Goal: Transaction & Acquisition: Purchase product/service

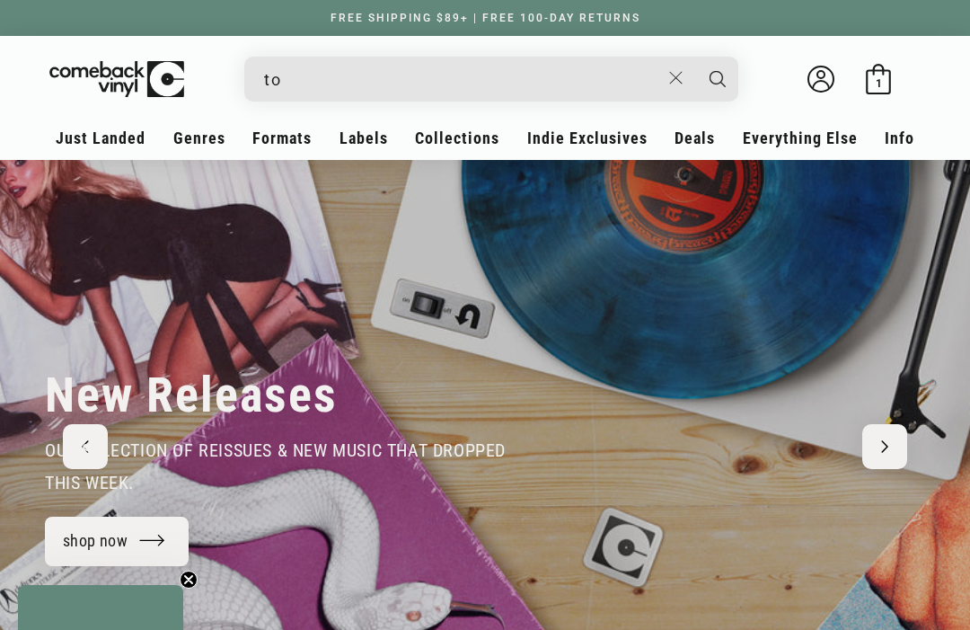
type input "tom"
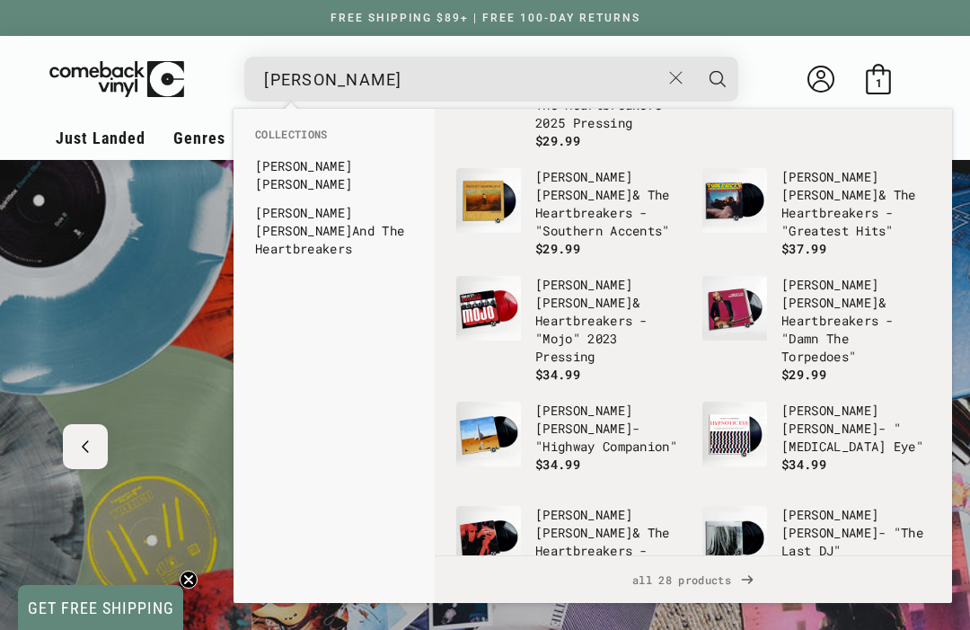
scroll to position [0, 1941]
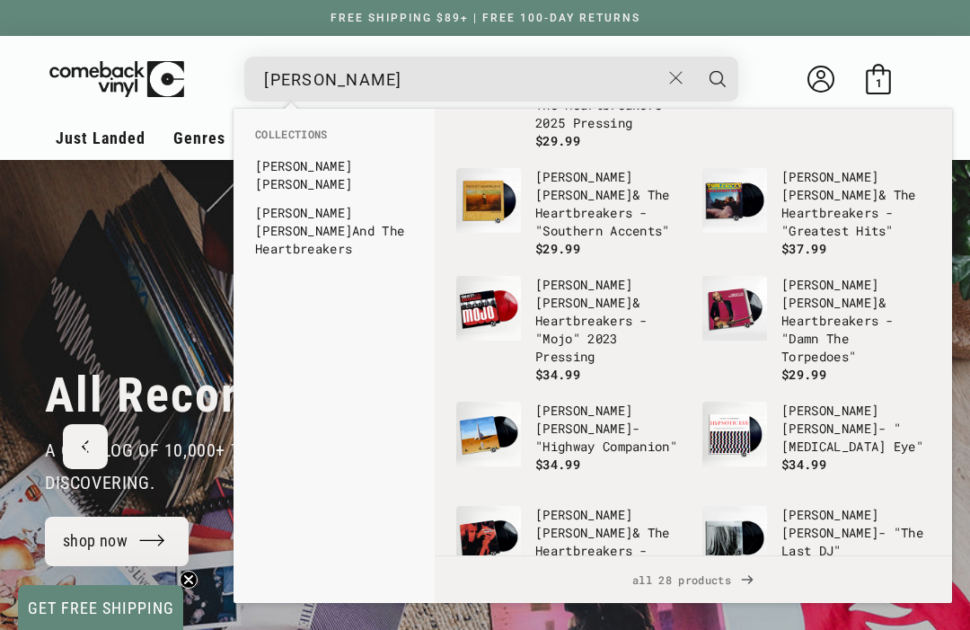
type input "tom petty"
click at [728, 572] on span "all 28 products" at bounding box center [693, 579] width 489 height 47
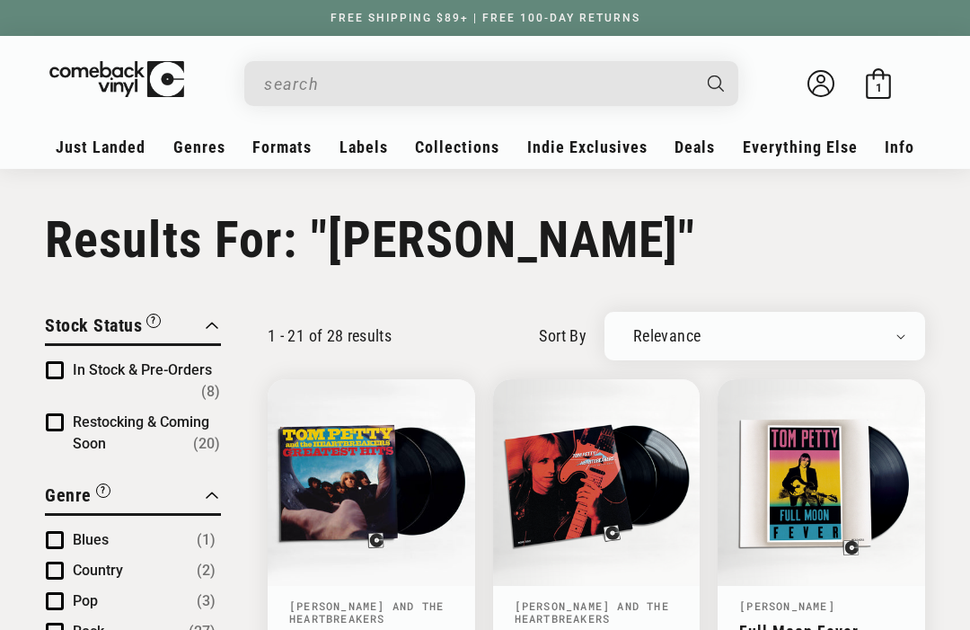
click at [831, 331] on select "Relevance Newly Added Popularity Artist (A-Z) Price (High To Low) Price (Low To…" at bounding box center [764, 336] width 281 height 18
type input "[PERSON_NAME]"
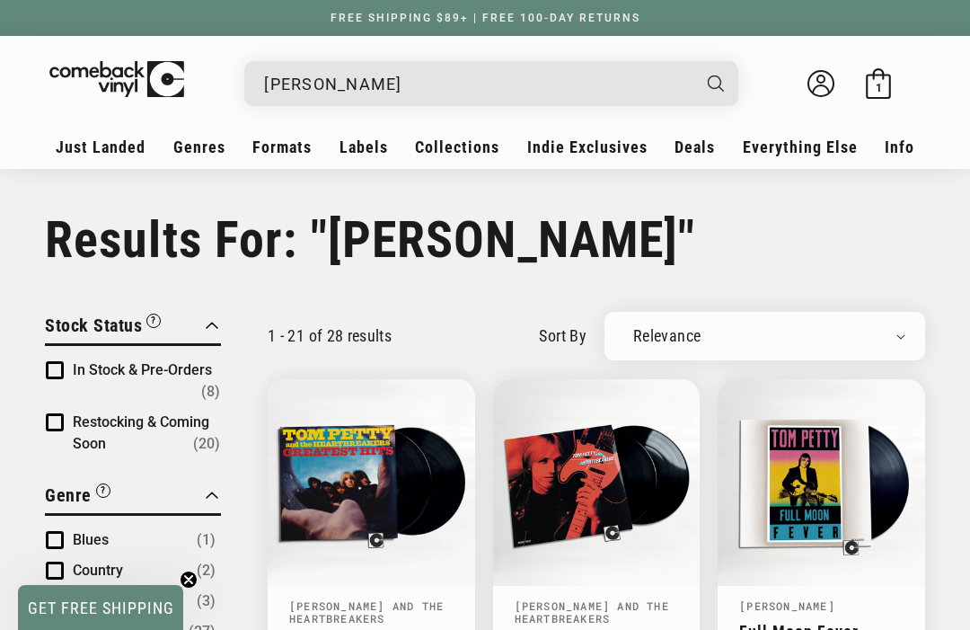
select select "price-descending"
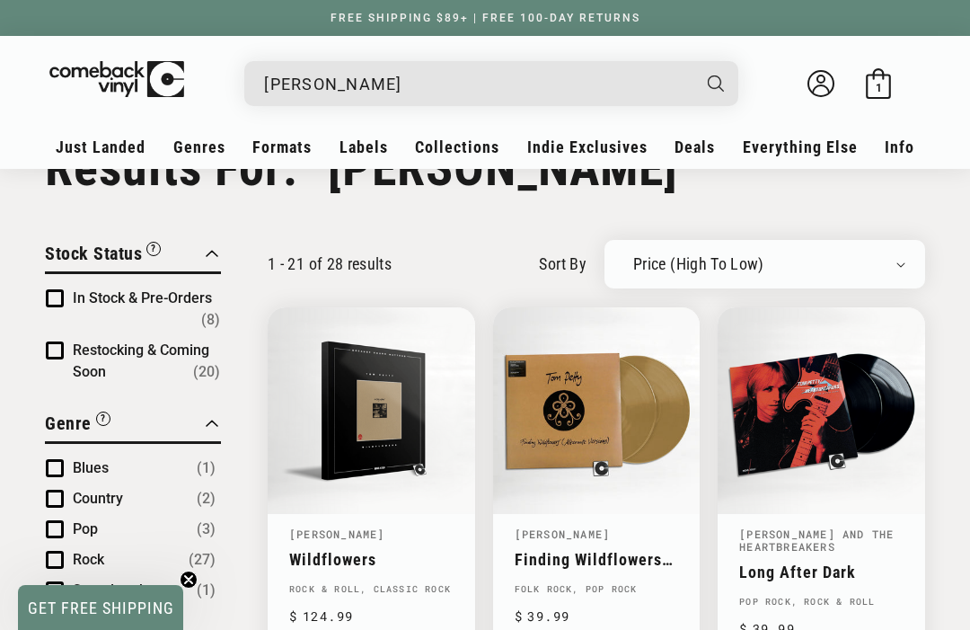
scroll to position [245, 0]
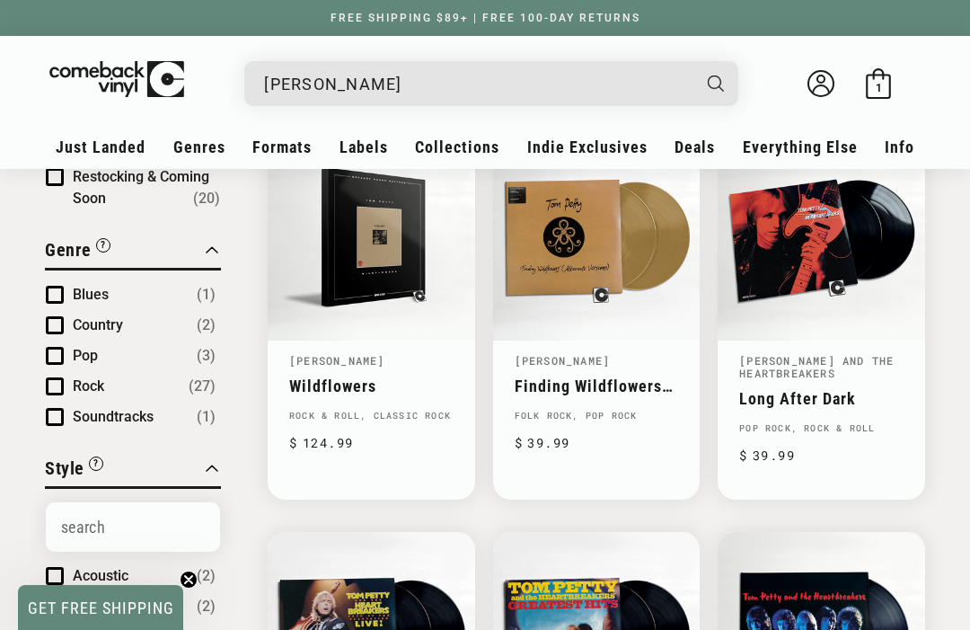
click at [365, 380] on link "Wildflowers" at bounding box center [371, 385] width 164 height 19
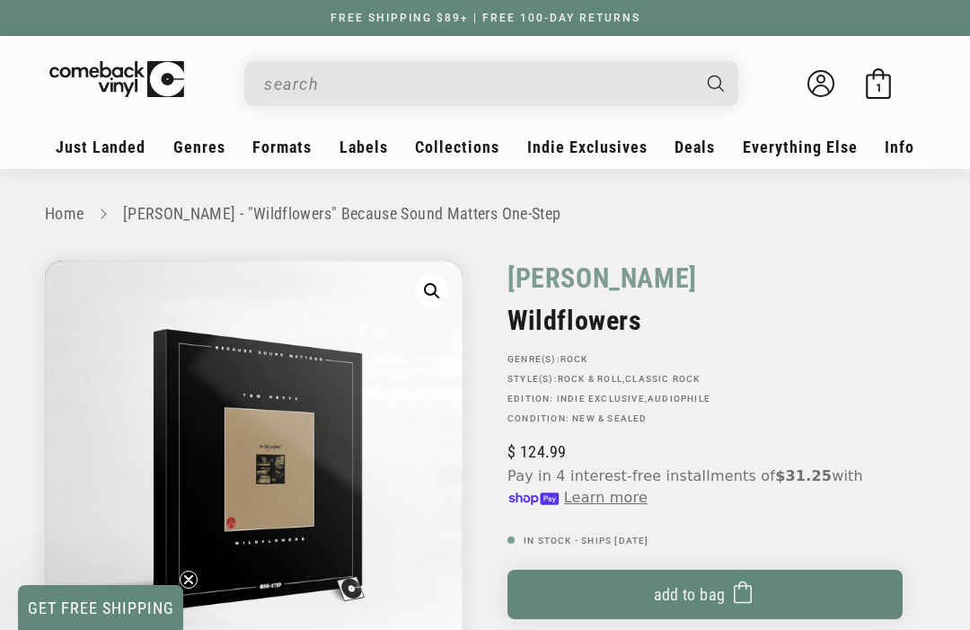
click at [713, 581] on button "Add to bag Added to bag" at bounding box center [705, 594] width 395 height 49
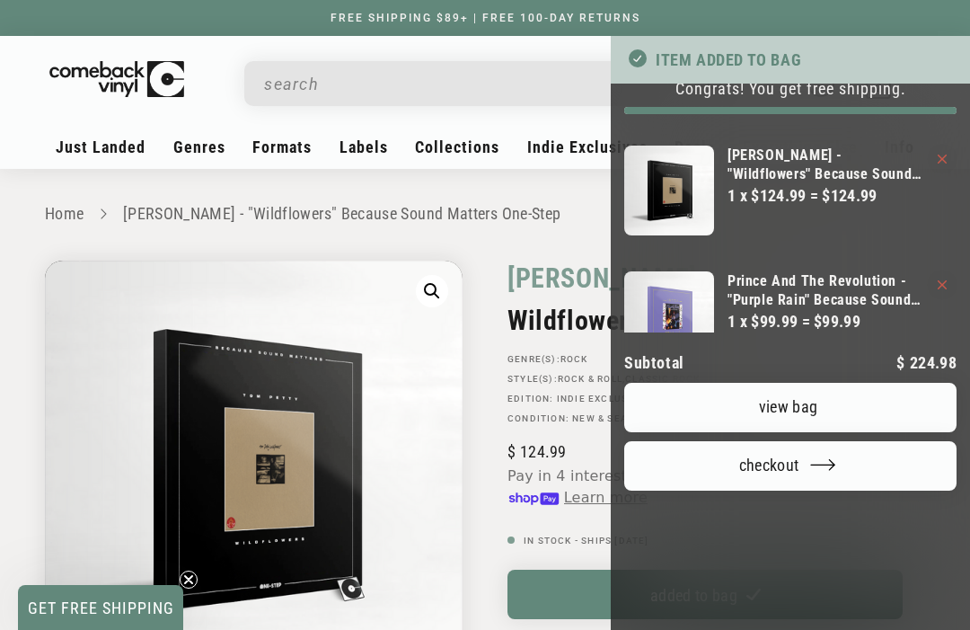
click at [137, 98] on div at bounding box center [485, 315] width 970 height 630
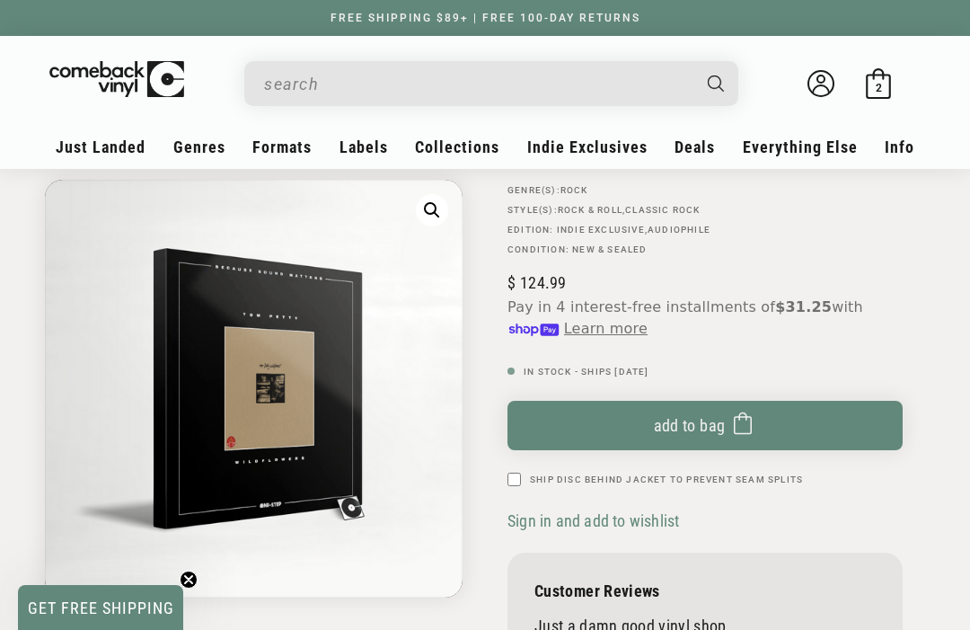
scroll to position [152, 0]
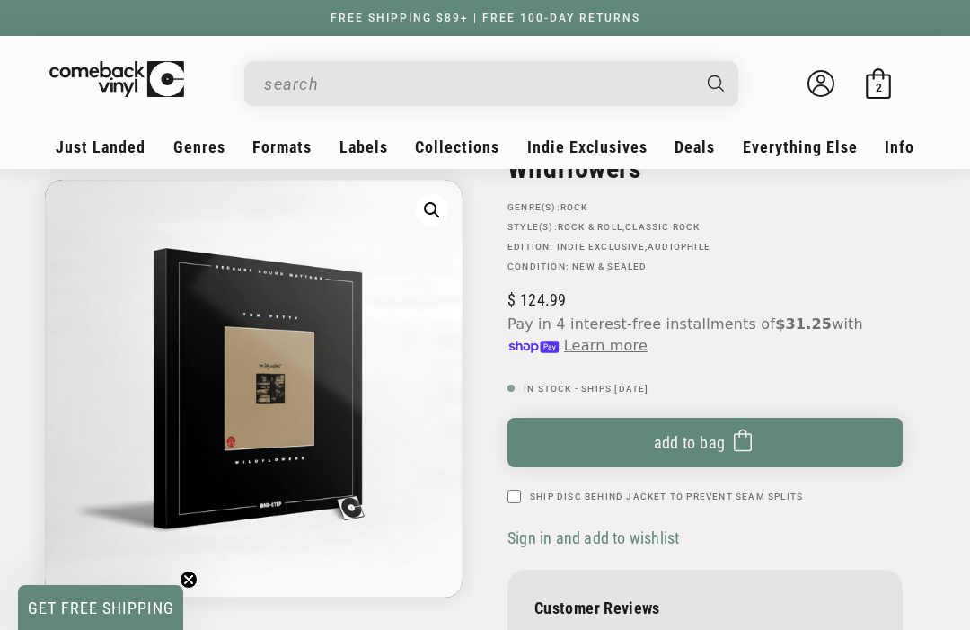
click at [888, 81] on icon at bounding box center [878, 83] width 31 height 31
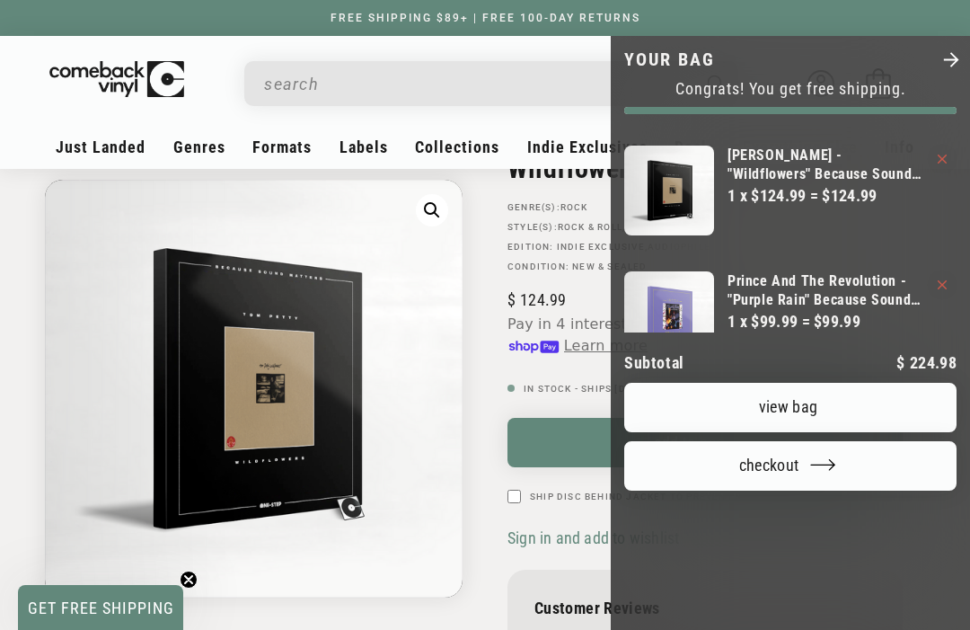
click at [859, 383] on link "View bag" at bounding box center [790, 407] width 332 height 49
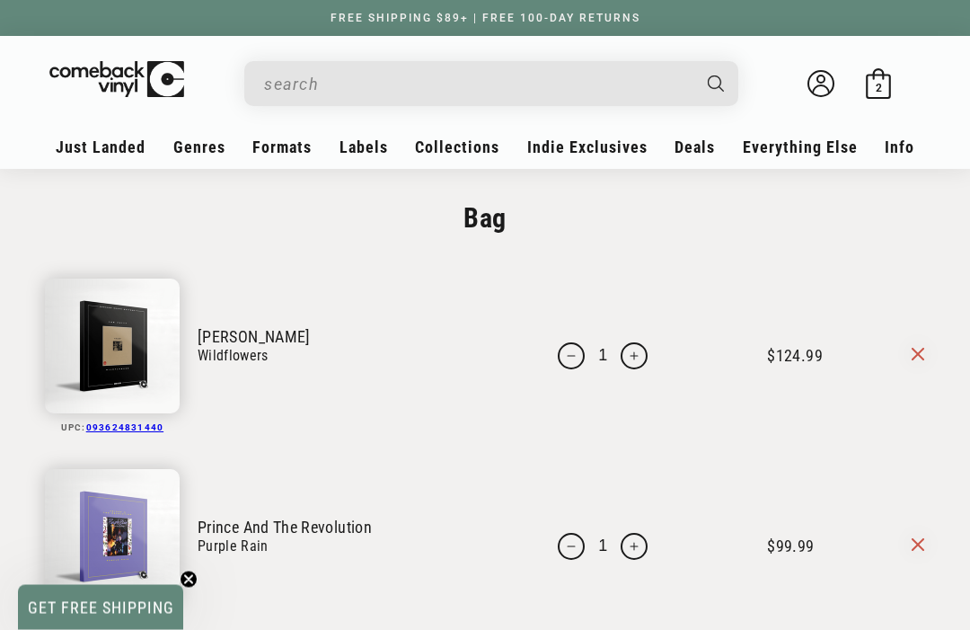
scroll to position [19, 0]
click at [294, 546] on link "Purple Rain" at bounding box center [350, 546] width 305 height 20
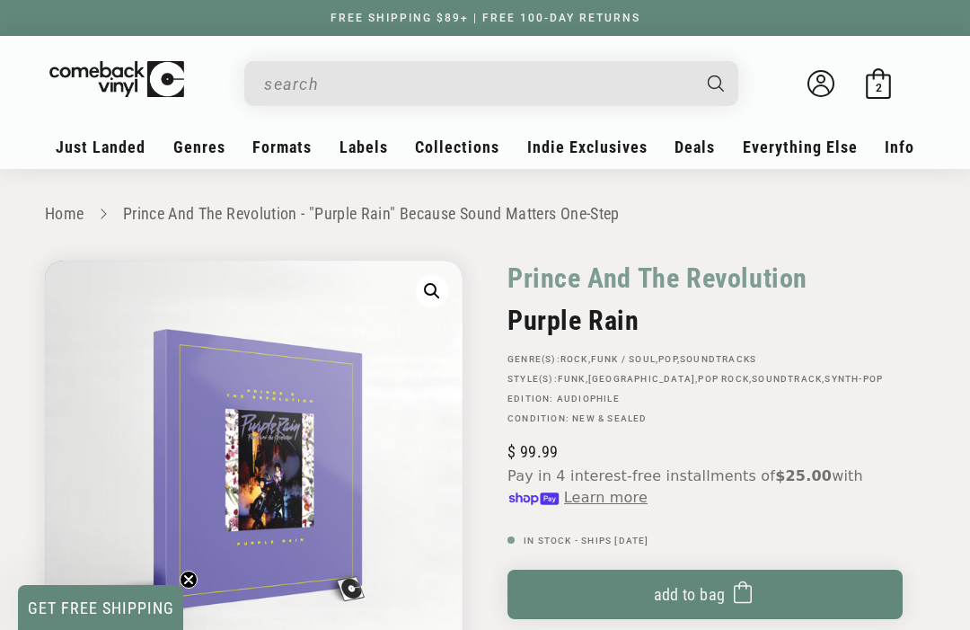
click at [285, 83] on input "When autocomplete results are available use up and down arrows to review and en…" at bounding box center [477, 84] width 426 height 37
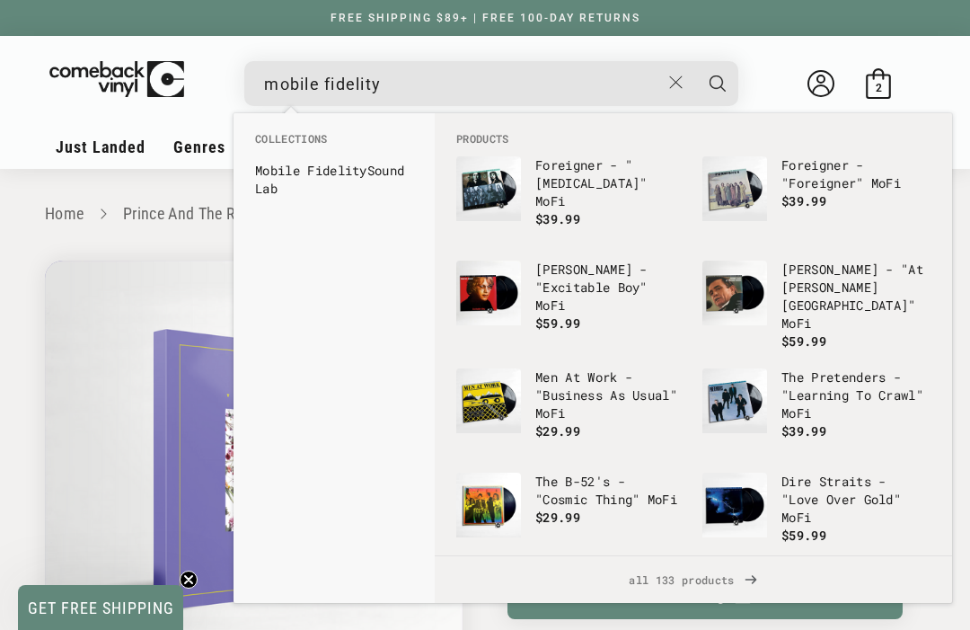
type input "mobile fidelity"
click at [336, 182] on link "Mobile Fidelity Sound Lab" at bounding box center [334, 180] width 158 height 36
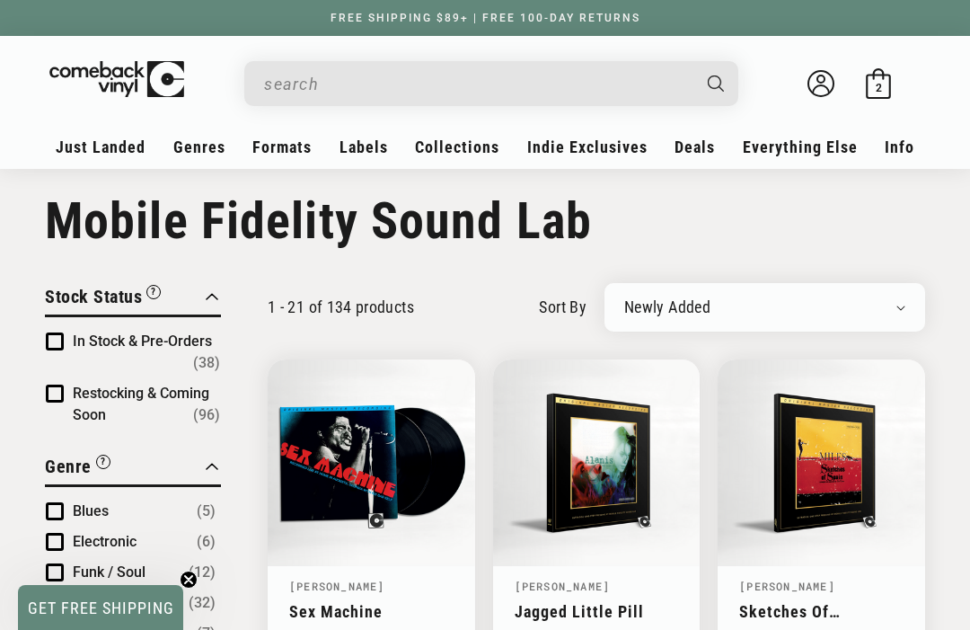
scroll to position [17, 0]
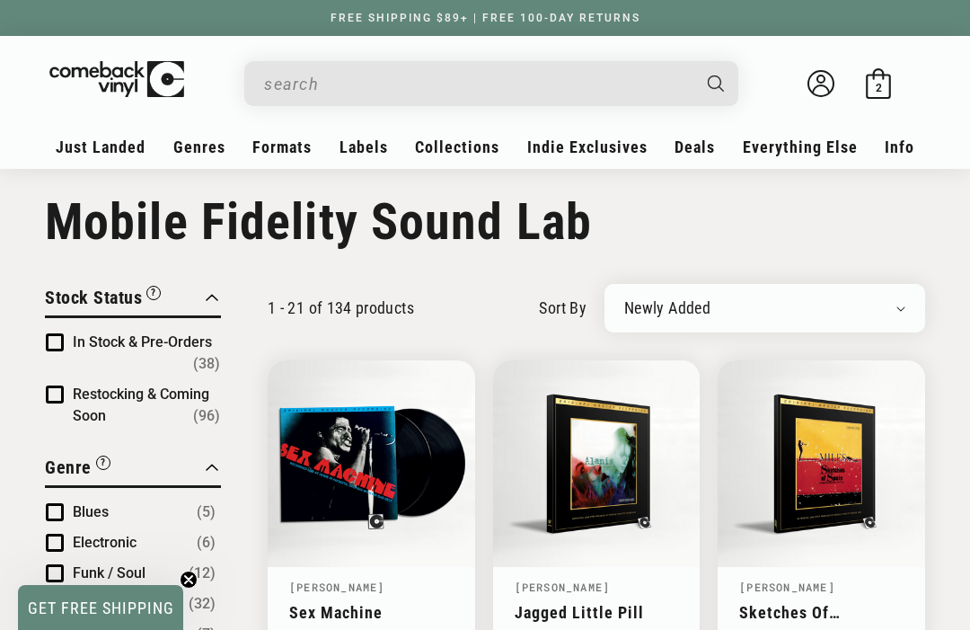
click at [62, 341] on span "Product filter" at bounding box center [55, 342] width 18 height 18
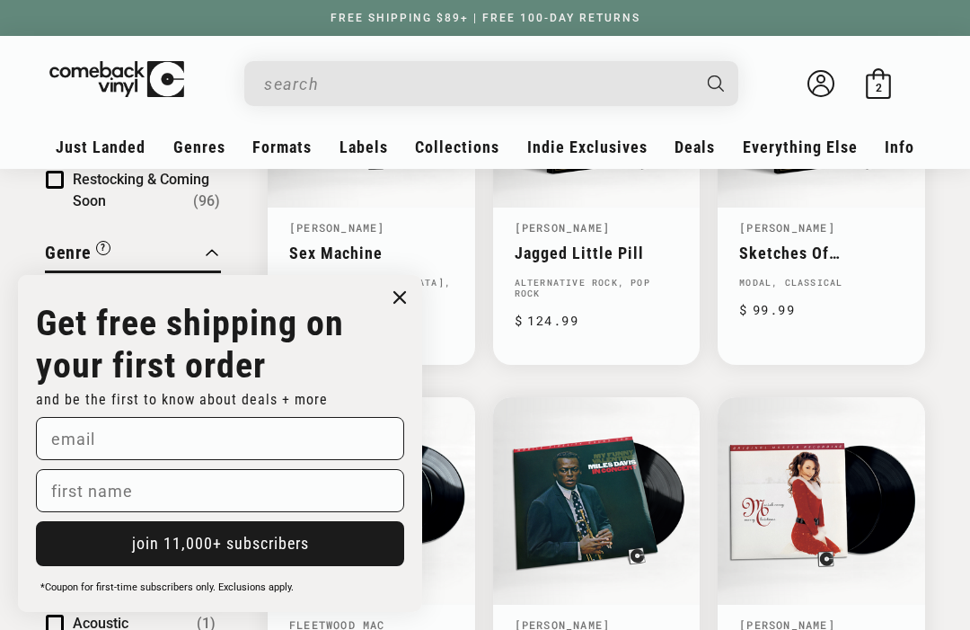
click at [392, 311] on circle "Close dialog" at bounding box center [400, 298] width 26 height 26
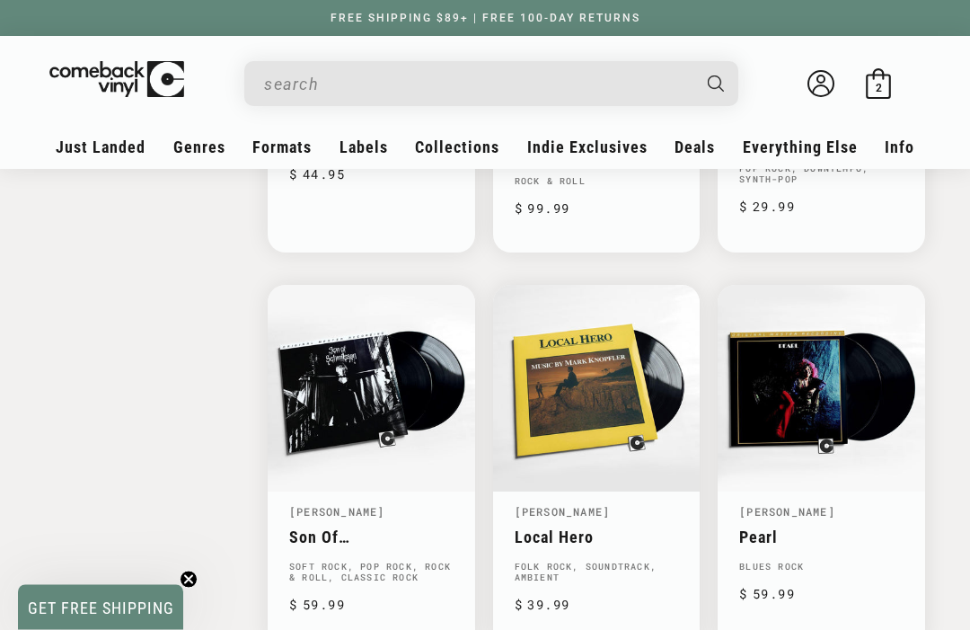
scroll to position [2564, 0]
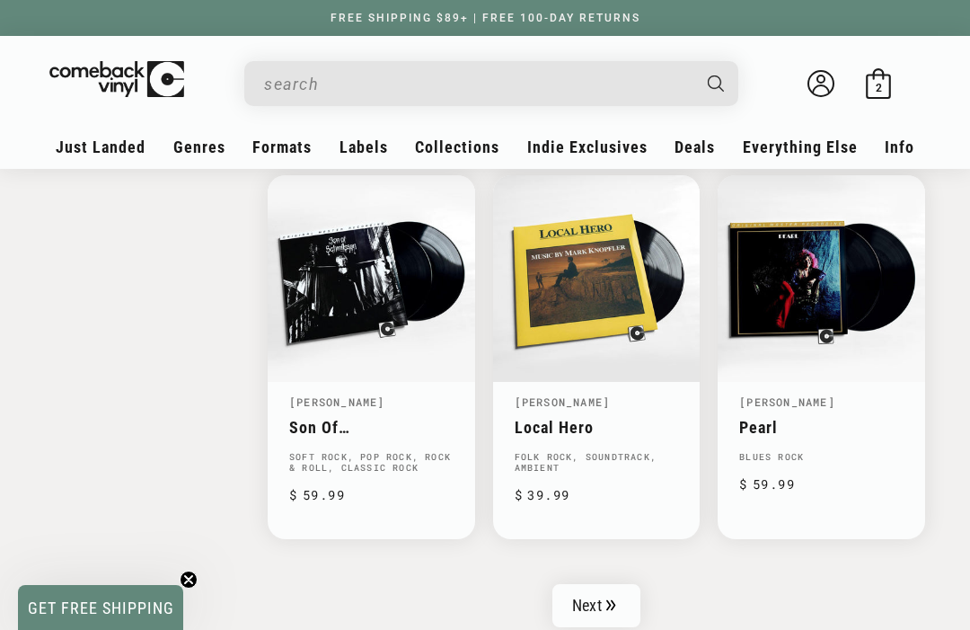
click at [620, 596] on link "Next" at bounding box center [597, 605] width 88 height 43
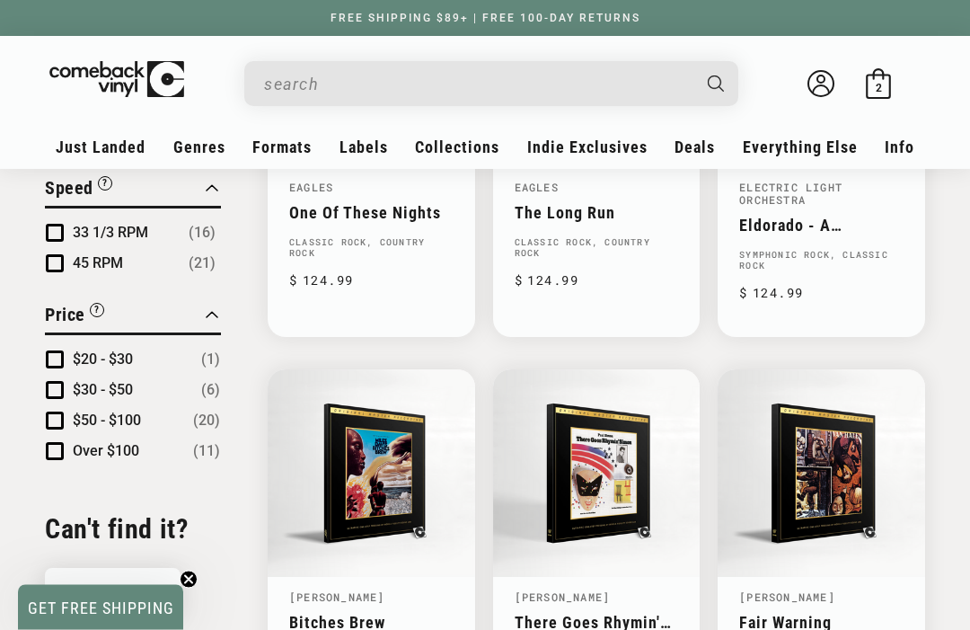
scroll to position [1627, 0]
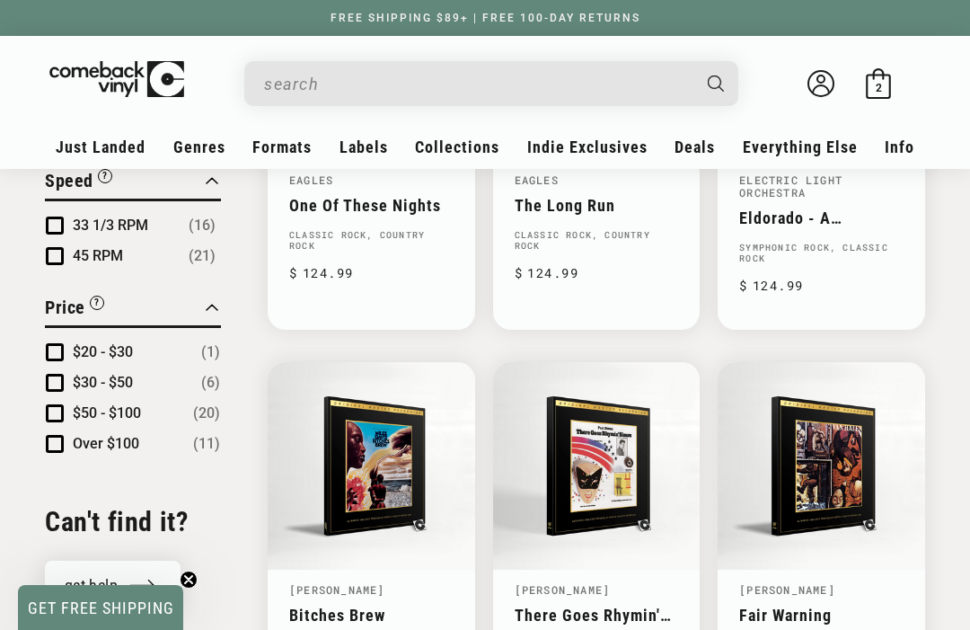
click at [43, 64] on img at bounding box center [130, 76] width 175 height 36
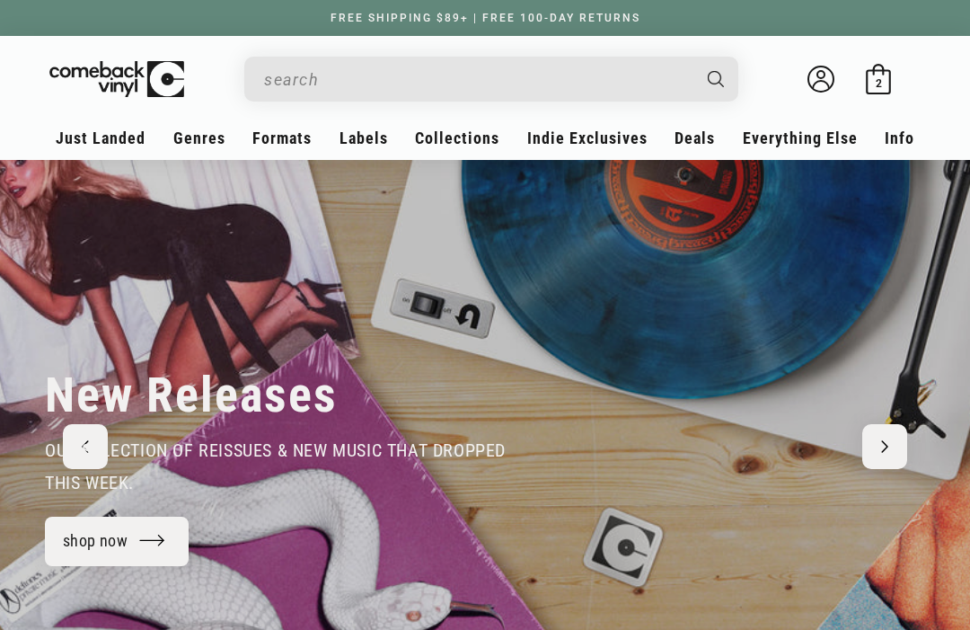
click at [586, 92] on input "Search" at bounding box center [477, 79] width 426 height 37
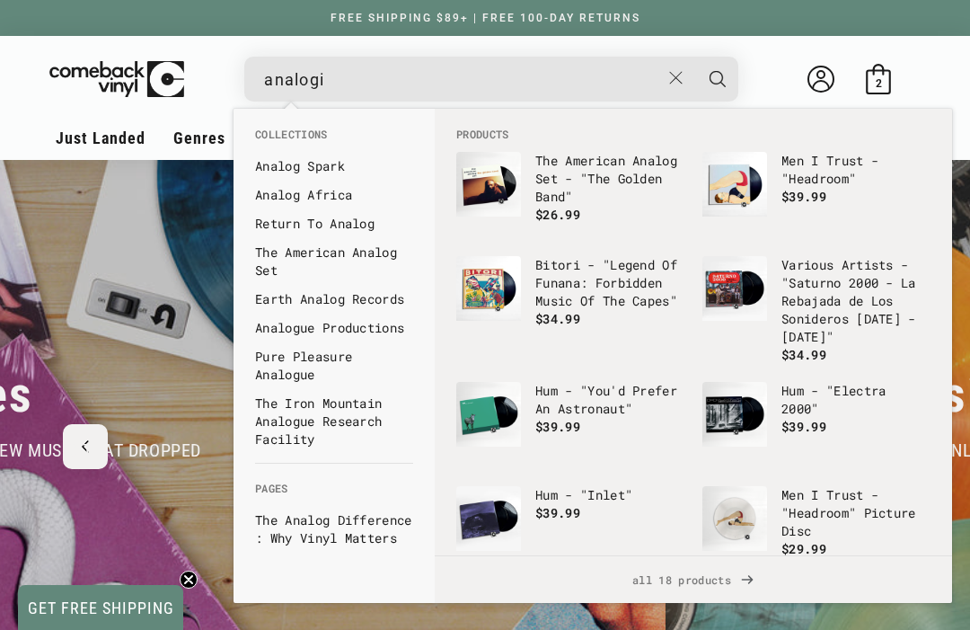
type input "analogi"
click at [352, 168] on link "Analog Spark" at bounding box center [334, 166] width 158 height 18
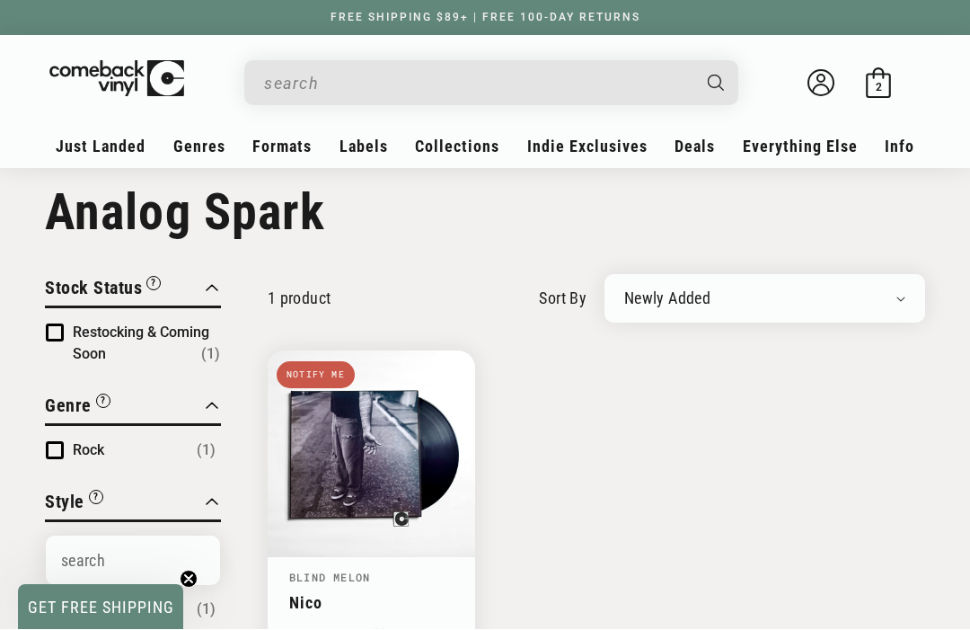
click at [459, 82] on input "When autocomplete results are available use up and down arrows to review and en…" at bounding box center [477, 84] width 426 height 37
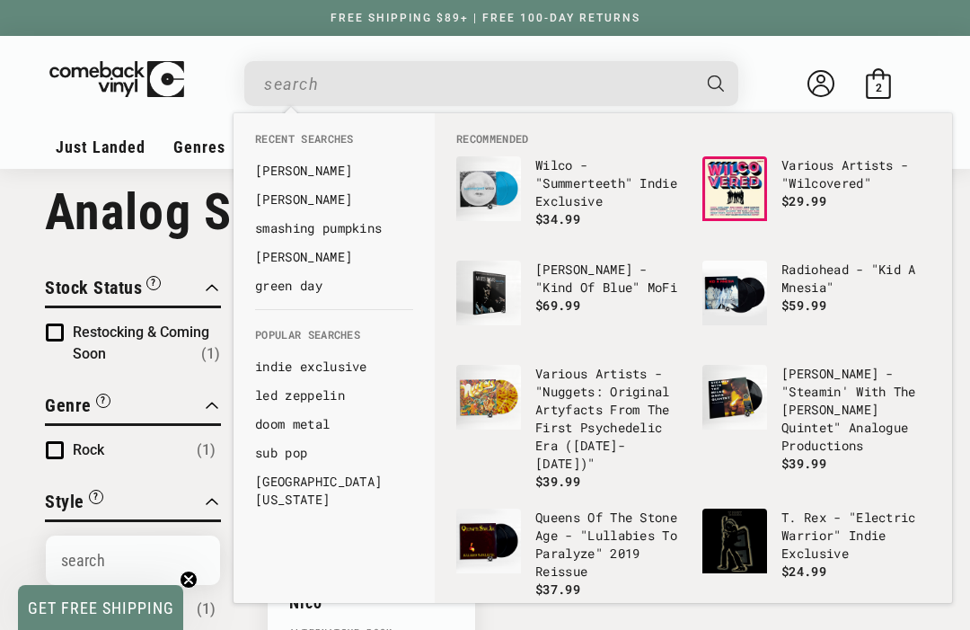
scroll to position [26, 0]
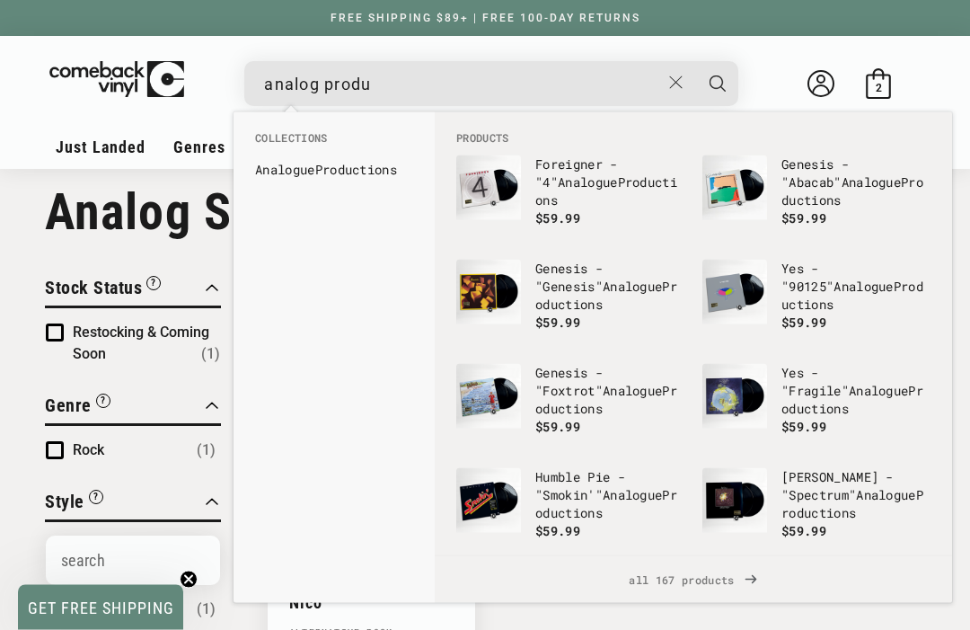
type input "analog produ"
click at [390, 170] on link "Analog ue Produ ctions" at bounding box center [334, 170] width 158 height 18
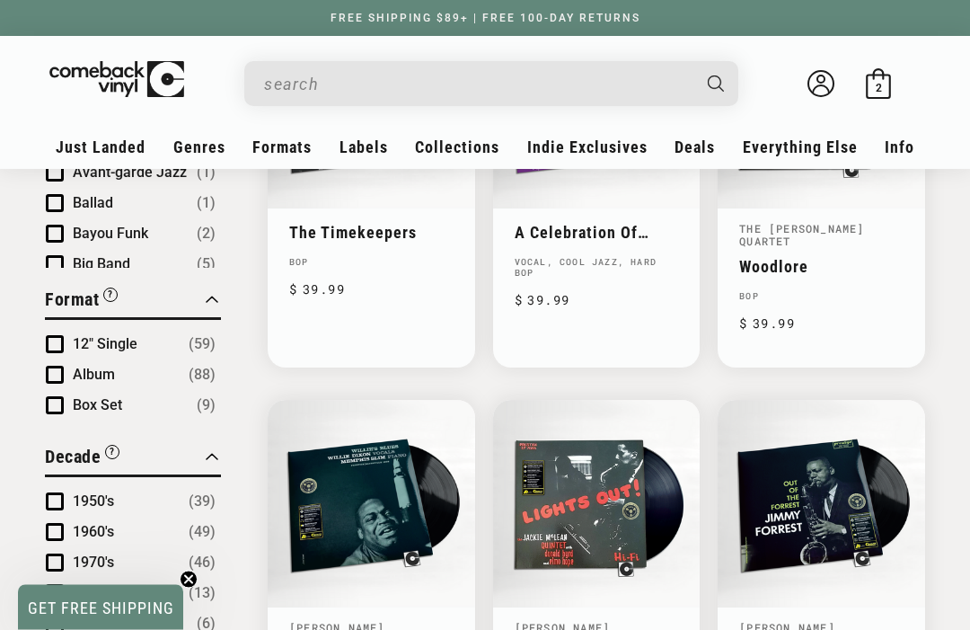
scroll to position [775, 0]
click at [34, 52] on header "My account Just Landed Just Landed New Releases Genres" at bounding box center [485, 102] width 970 height 132
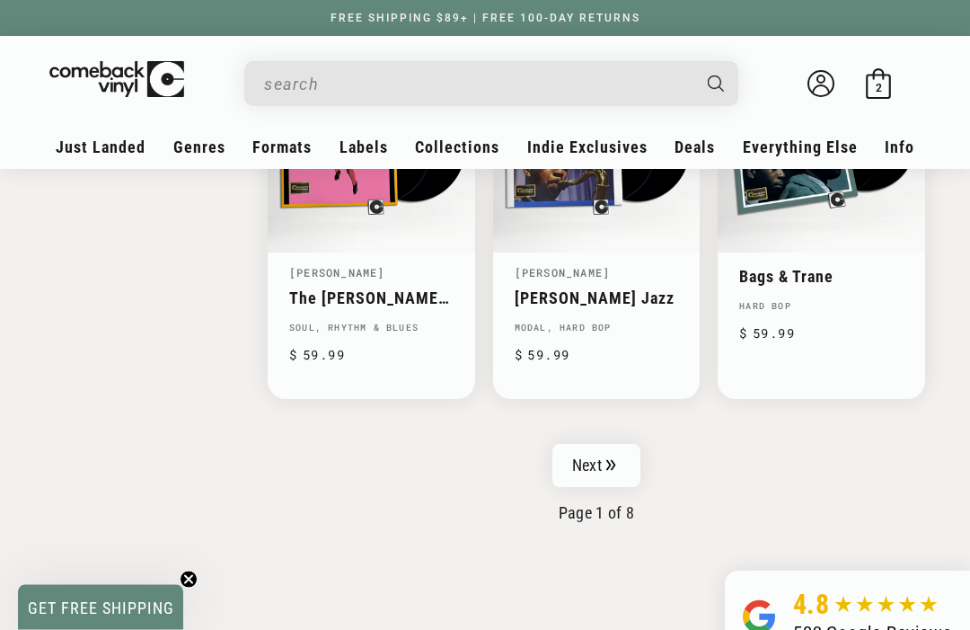
scroll to position [2720, 0]
click at [611, 459] on icon "Pagination" at bounding box center [612, 465] width 10 height 12
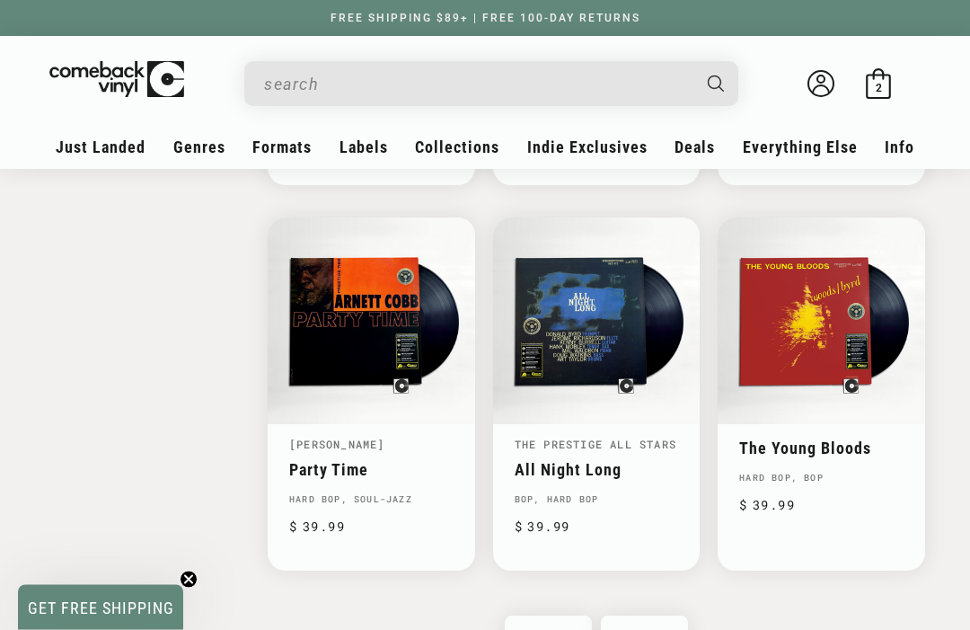
scroll to position [2500, 0]
click at [658, 629] on icon "Pagination" at bounding box center [658, 637] width 9 height 11
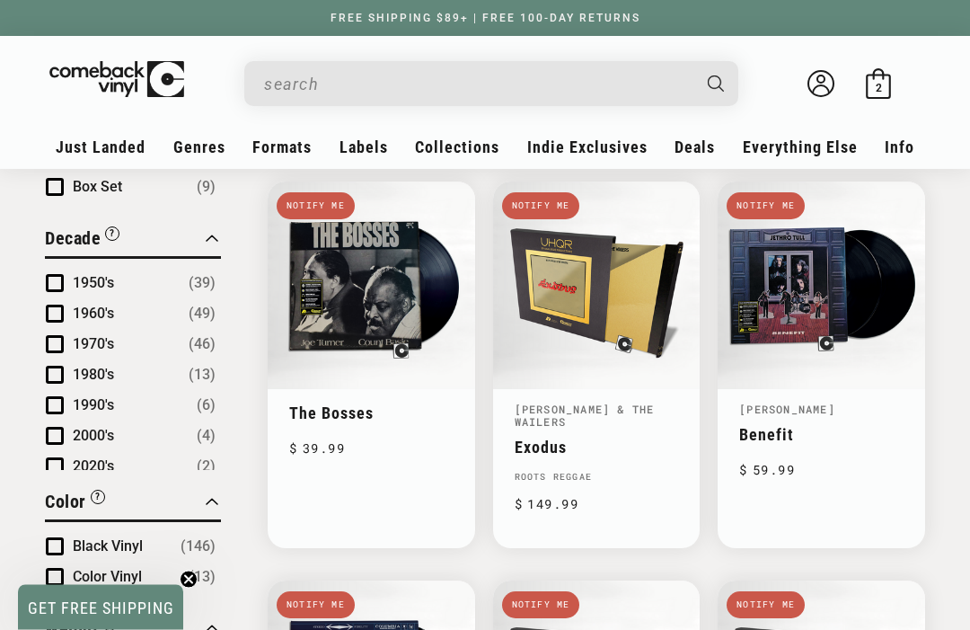
scroll to position [1290, 0]
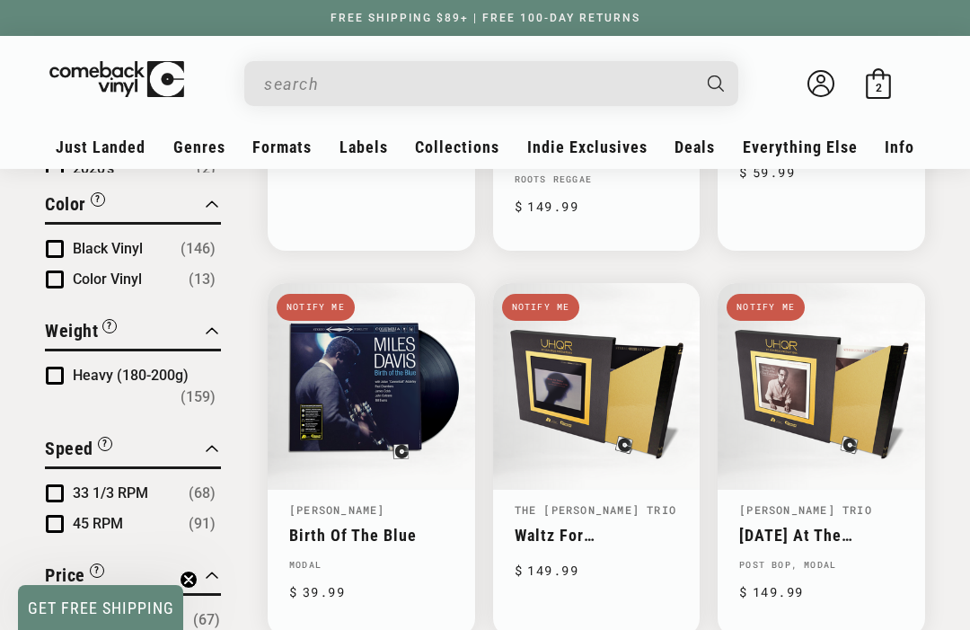
click at [9, 66] on header "My account Just Landed Just Landed New Releases Genres" at bounding box center [485, 102] width 970 height 132
click at [292, 80] on input "When autocomplete results are available use up and down arrows to review and en…" at bounding box center [477, 84] width 426 height 37
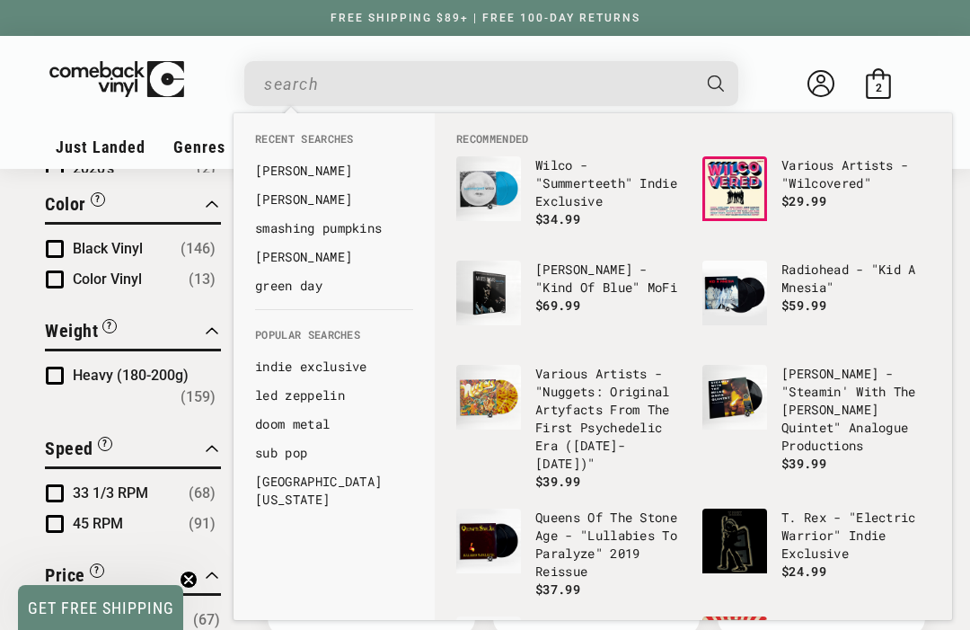
scroll to position [1289, 0]
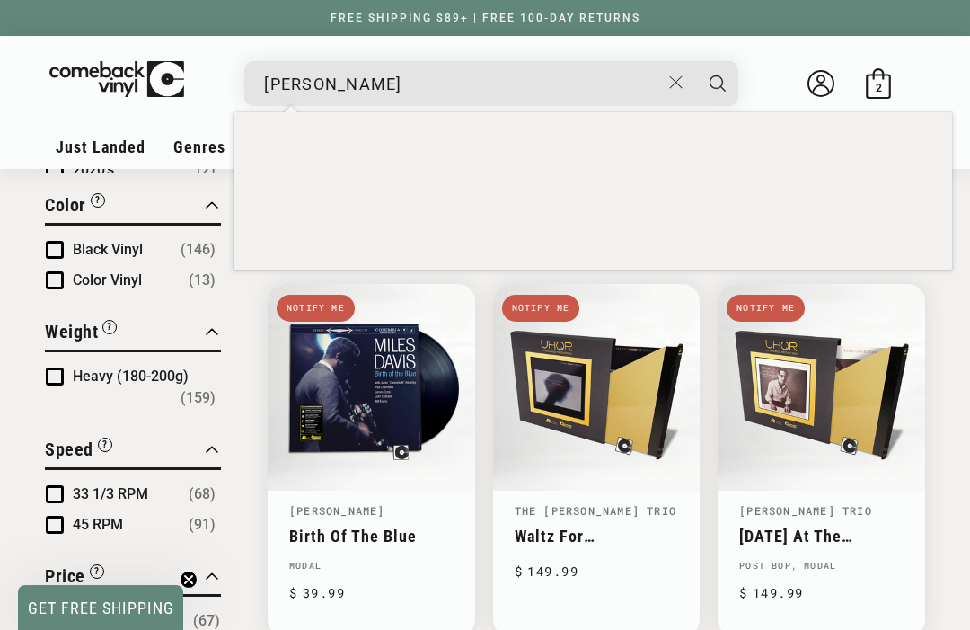
type input "amanda shires"
click at [718, 83] on button "Search" at bounding box center [717, 83] width 45 height 45
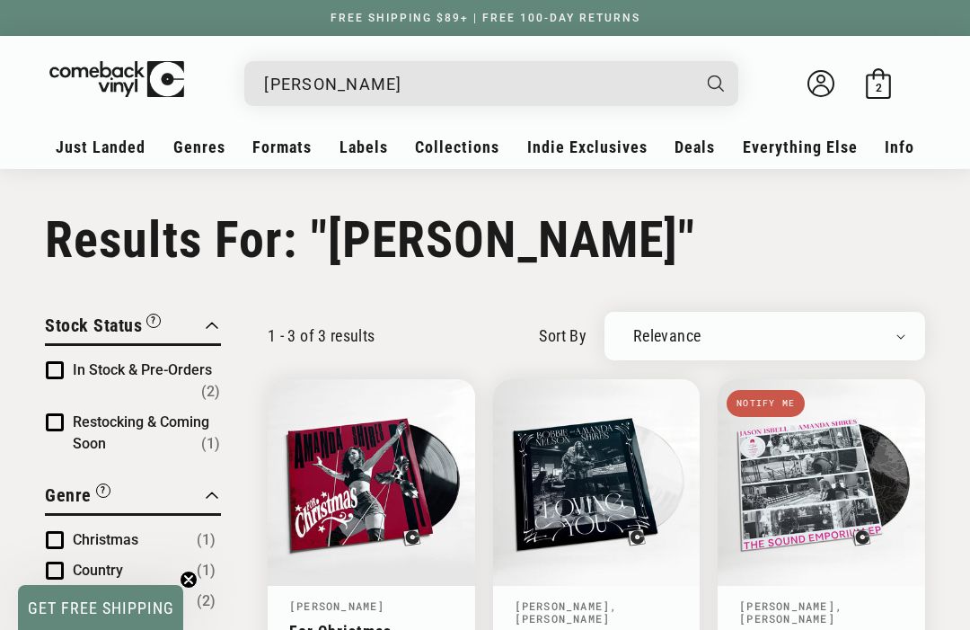
click at [552, 93] on input "[PERSON_NAME]" at bounding box center [477, 84] width 426 height 37
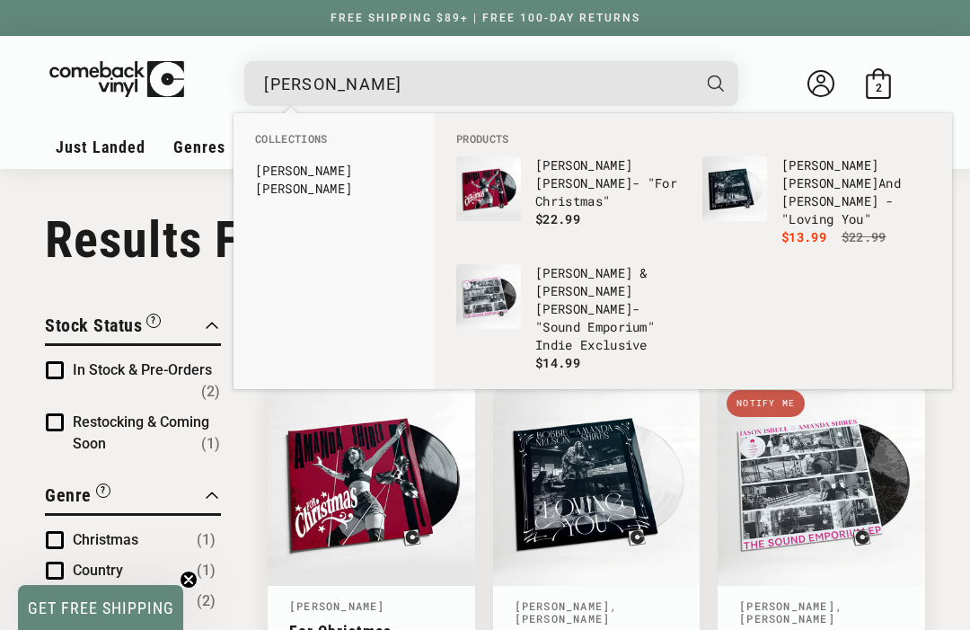
click at [285, 75] on input "[PERSON_NAME]" at bounding box center [477, 84] width 426 height 37
click at [271, 81] on input "[PERSON_NAME]" at bounding box center [477, 84] width 426 height 37
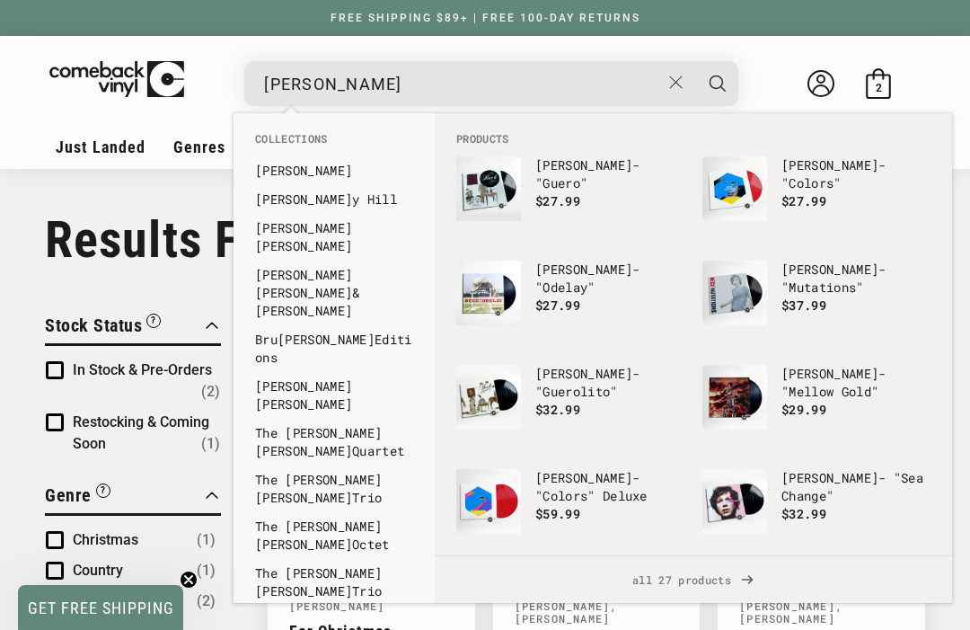
type input "[PERSON_NAME]"
click at [718, 83] on button "Search" at bounding box center [717, 83] width 45 height 45
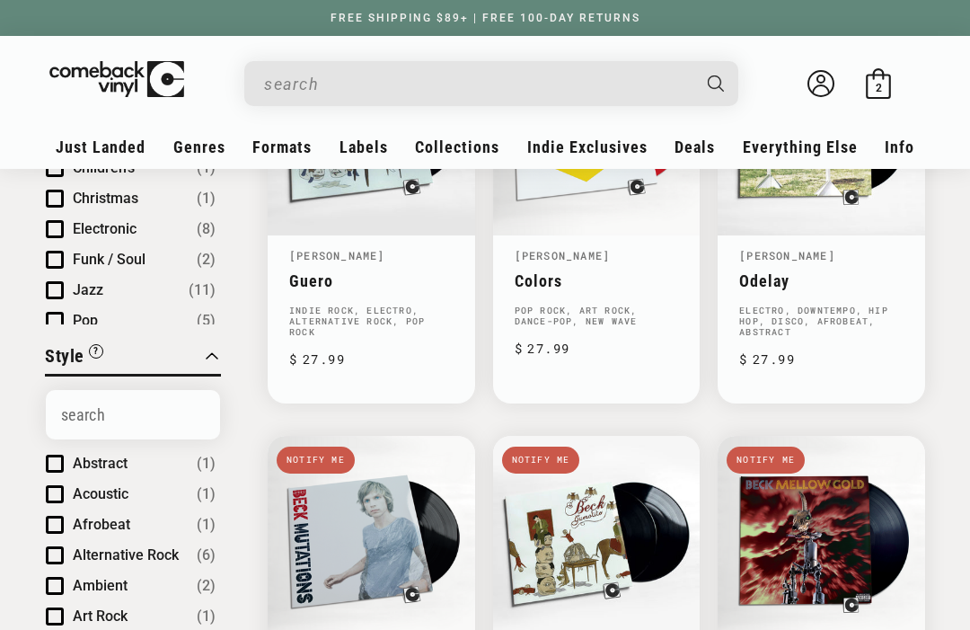
type input "[PERSON_NAME]"
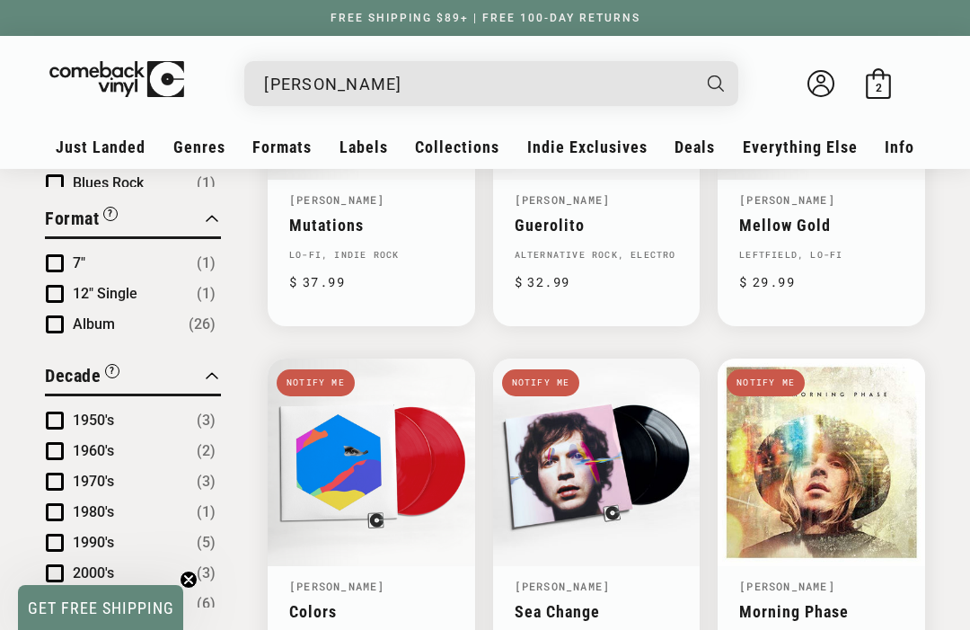
scroll to position [813, 0]
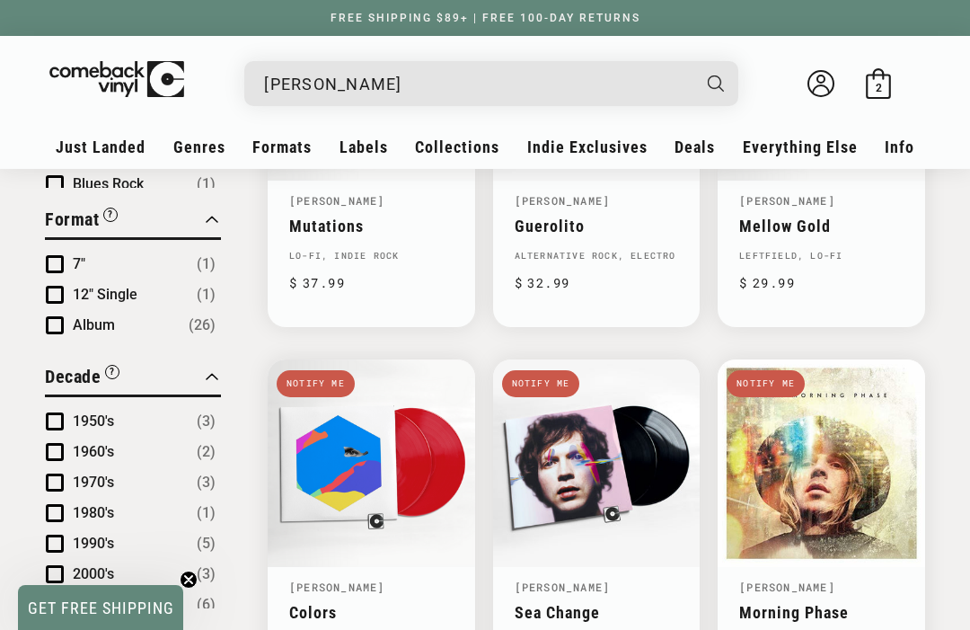
click at [44, 63] on img at bounding box center [130, 76] width 175 height 36
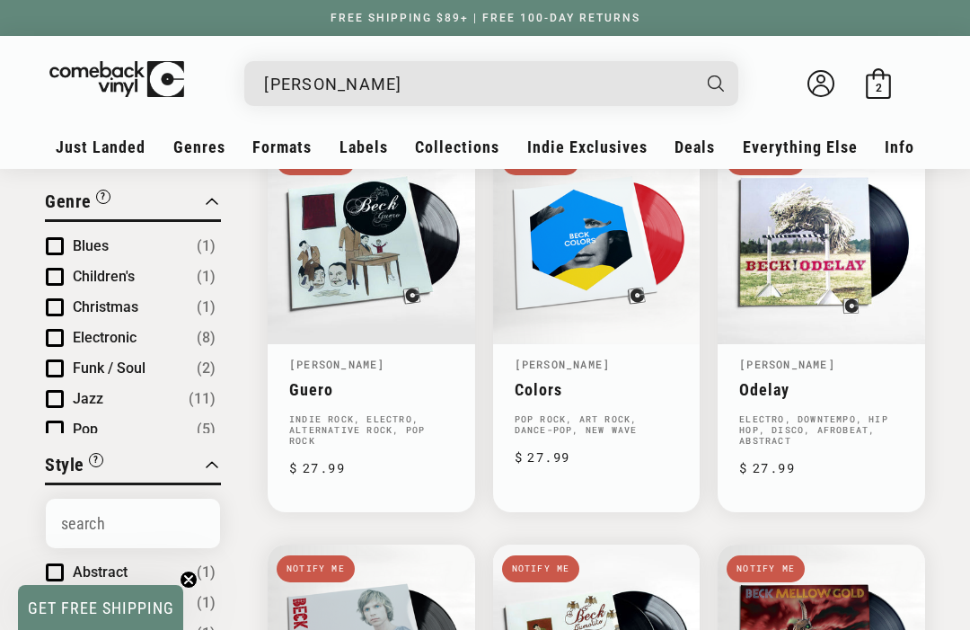
scroll to position [6, 0]
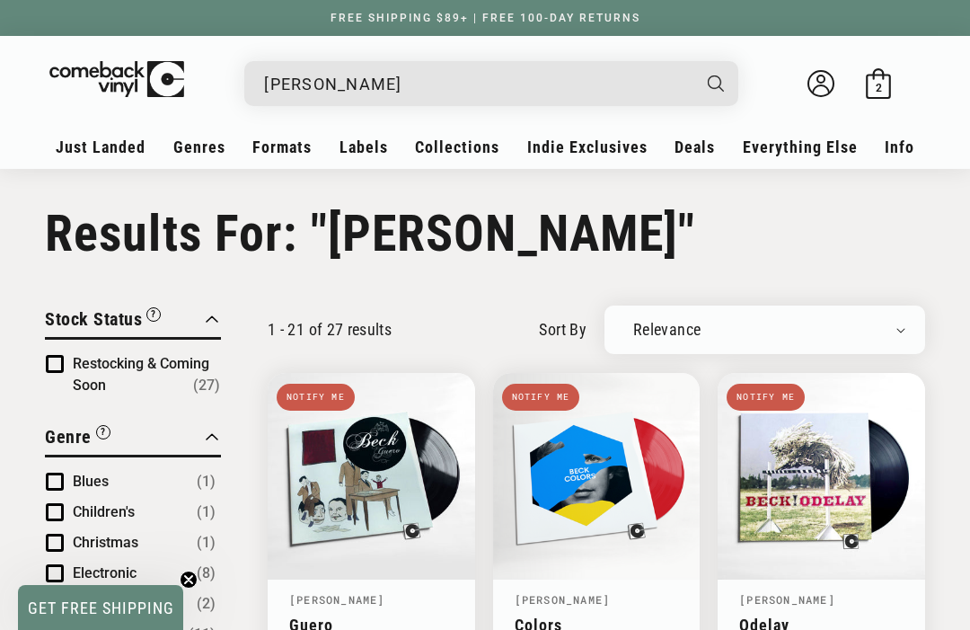
click at [541, 90] on input "[PERSON_NAME]" at bounding box center [477, 84] width 426 height 37
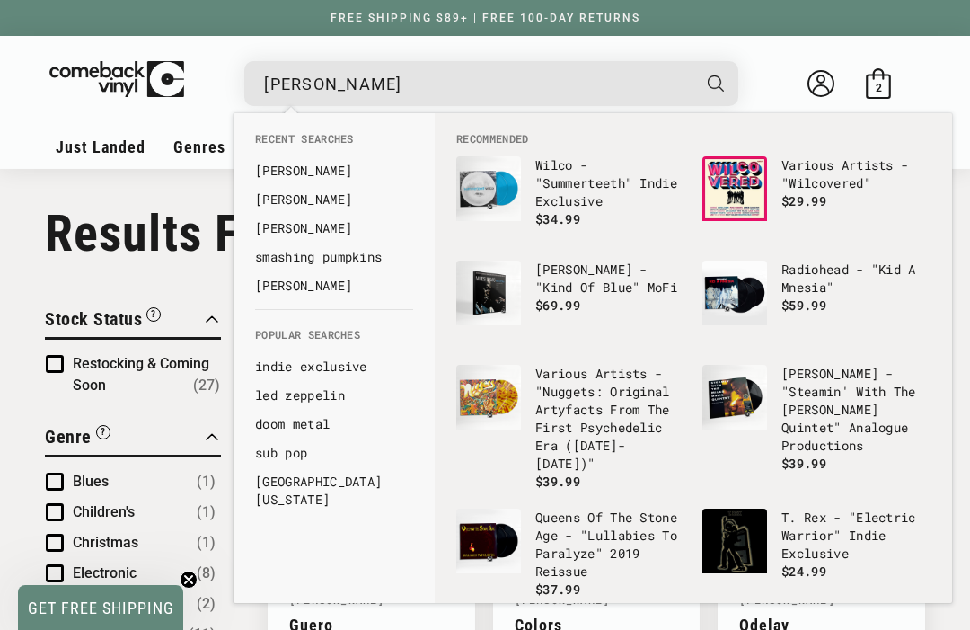
click at [11, 120] on header "My account Just Landed Just Landed New Releases Genres" at bounding box center [485, 102] width 970 height 132
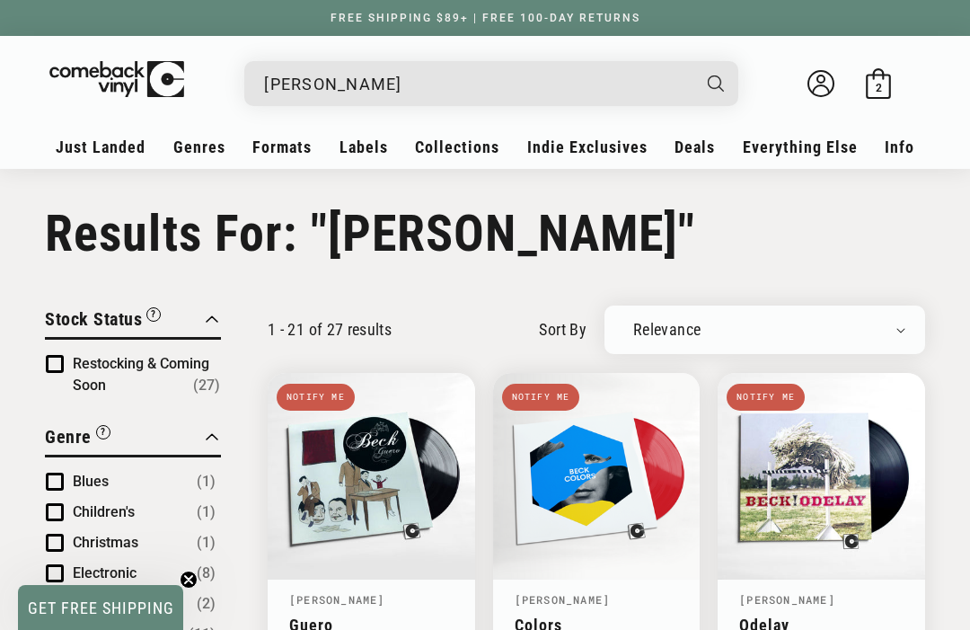
click at [887, 83] on icon at bounding box center [878, 83] width 31 height 31
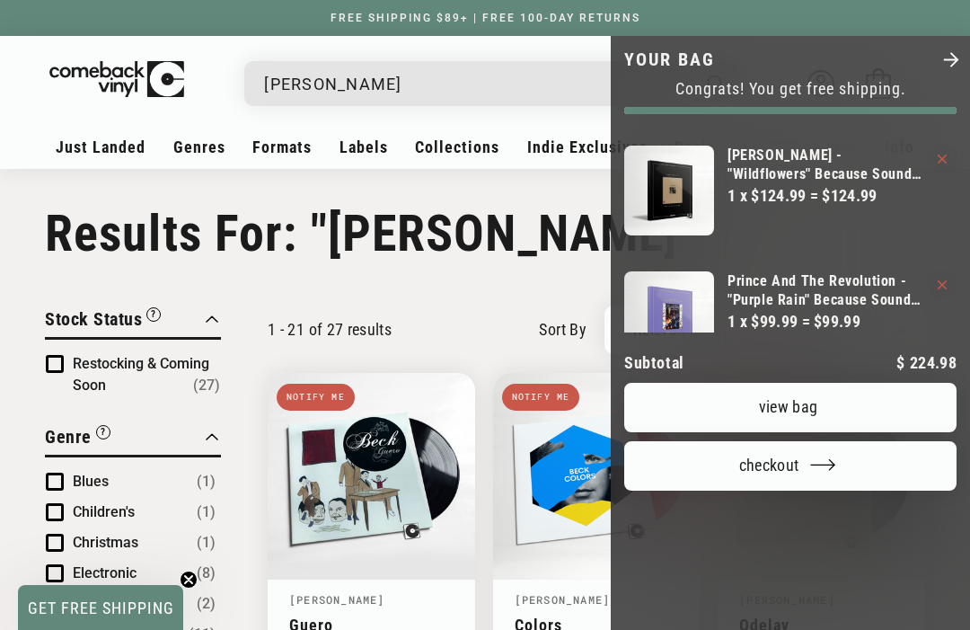
click at [876, 441] on button "Checkout" at bounding box center [790, 465] width 332 height 49
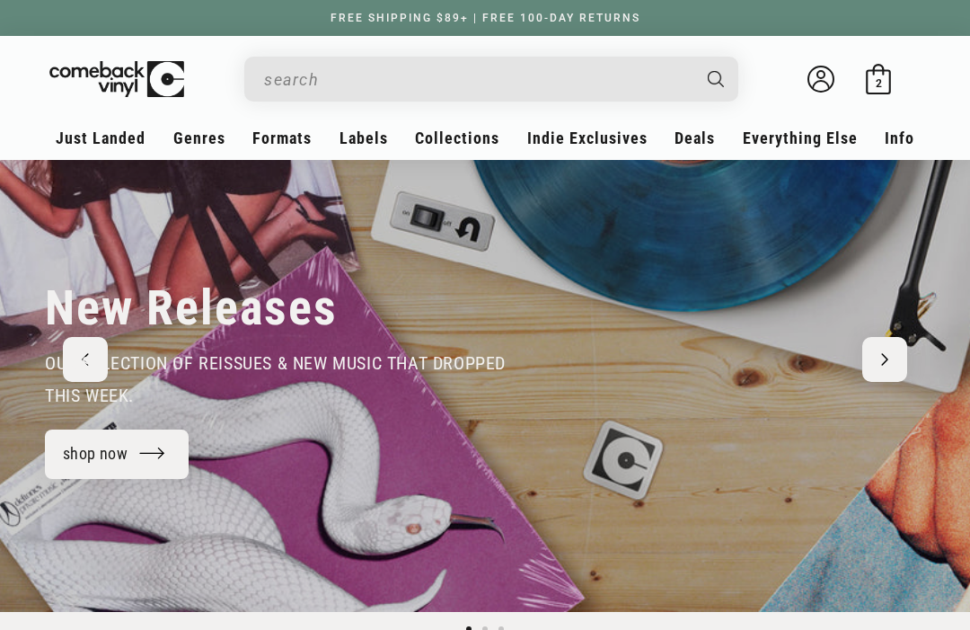
scroll to position [87, 0]
